Goal: Task Accomplishment & Management: Manage account settings

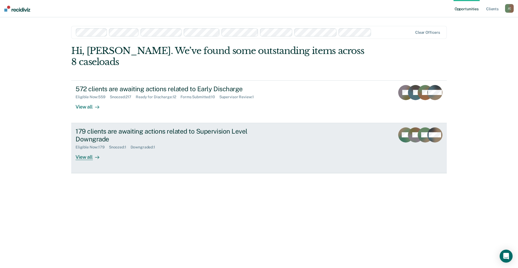
click at [94, 127] on div "179 clients are awaiting actions related to Supervision Level Downgrade" at bounding box center [170, 135] width 189 height 16
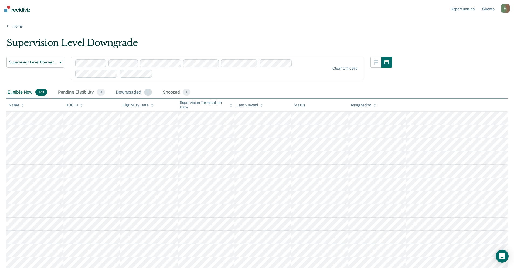
click at [123, 92] on div "Downgraded 1" at bounding box center [134, 93] width 38 height 12
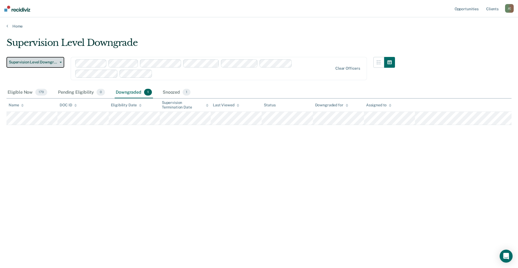
click at [60, 62] on icon "button" at bounding box center [61, 62] width 2 height 1
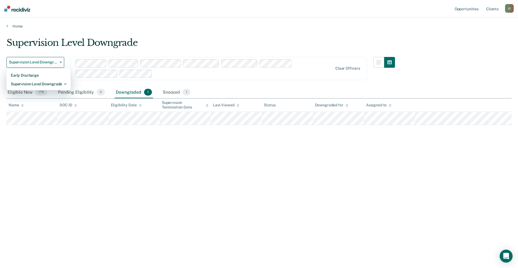
click at [62, 30] on main "Supervision Level Downgrade Supervision Level Downgrade Early Discharge Supervi…" at bounding box center [259, 148] width 518 height 238
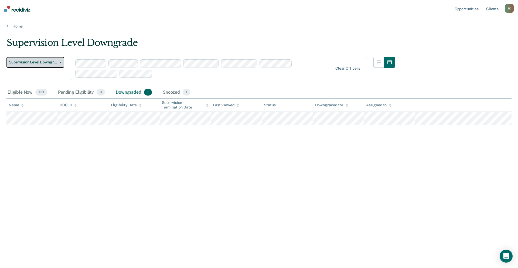
click at [60, 61] on button "Supervision Level Downgrade" at bounding box center [35, 62] width 58 height 11
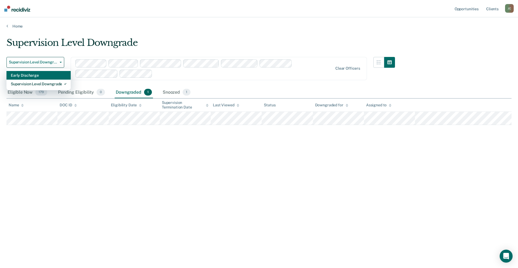
click at [44, 75] on div "Early Discharge" at bounding box center [39, 75] width 56 height 9
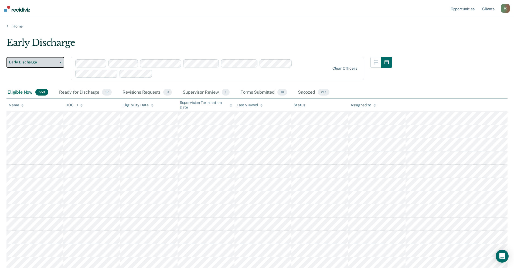
click at [62, 62] on icon "button" at bounding box center [61, 62] width 2 height 1
